Goal: Transaction & Acquisition: Purchase product/service

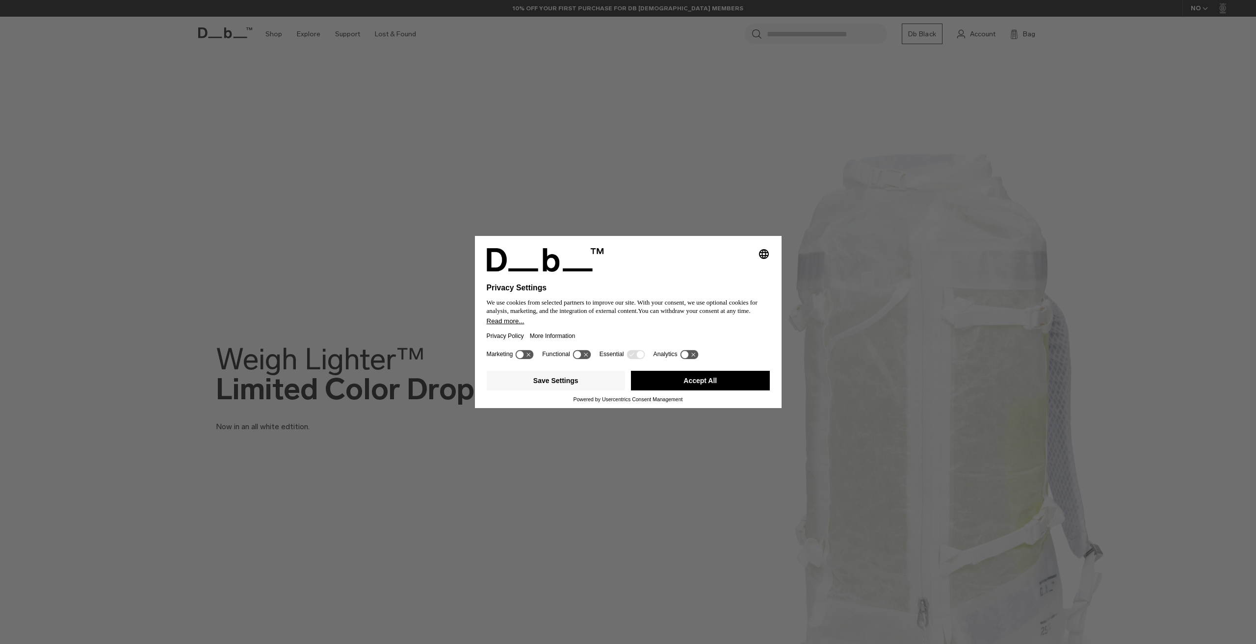
click at [726, 378] on button "Accept All" at bounding box center [700, 381] width 139 height 20
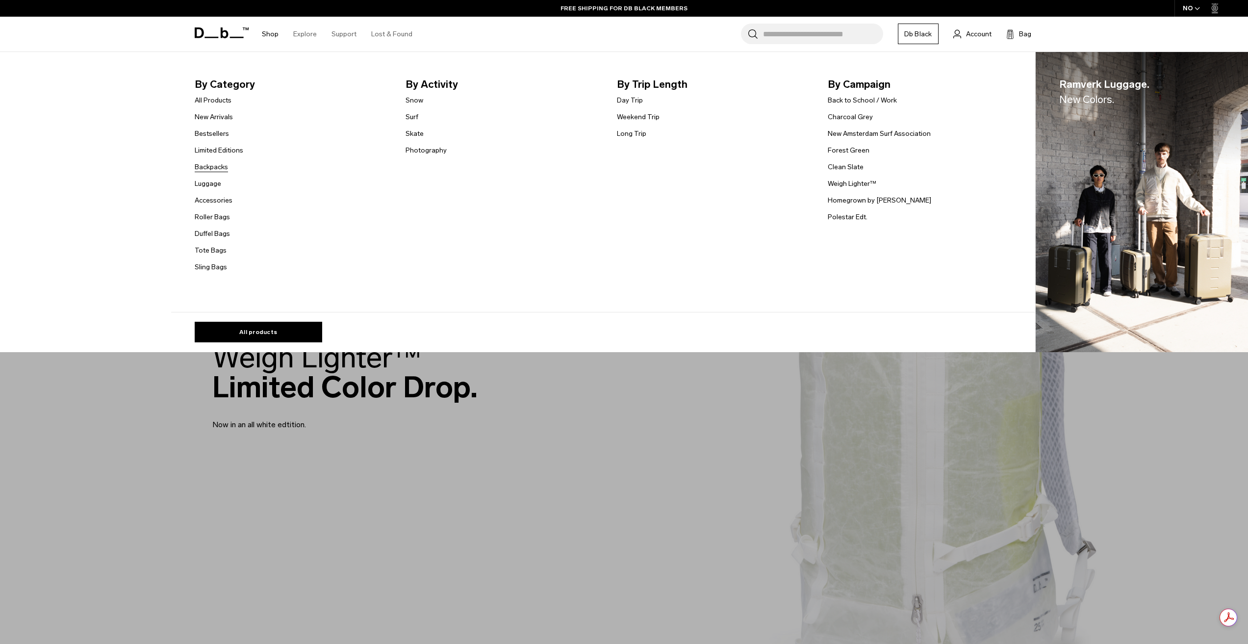
click at [209, 169] on link "Backpacks" at bounding box center [211, 167] width 33 height 10
